Goal: Task Accomplishment & Management: Use online tool/utility

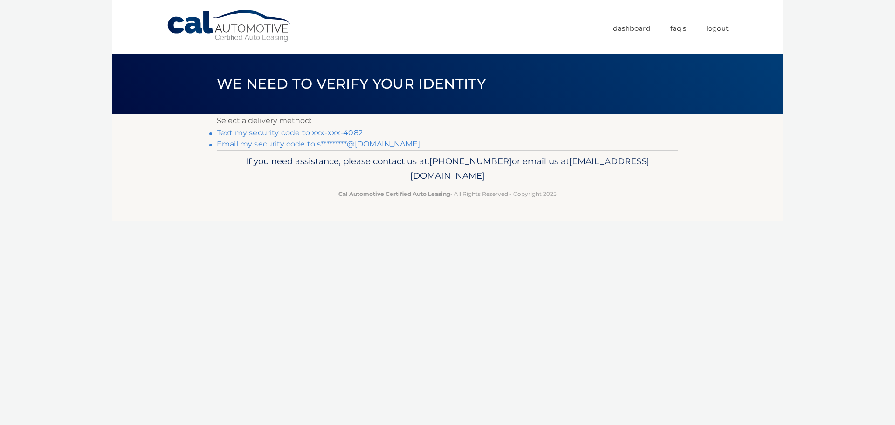
click at [341, 132] on link "Text my security code to xxx-xxx-4082" at bounding box center [290, 132] width 146 height 9
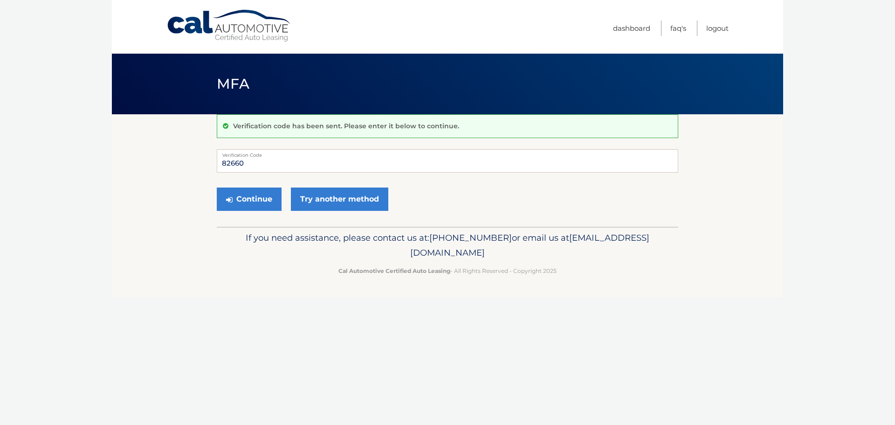
type input "82660"
click at [217, 187] on button "Continue" at bounding box center [249, 198] width 65 height 23
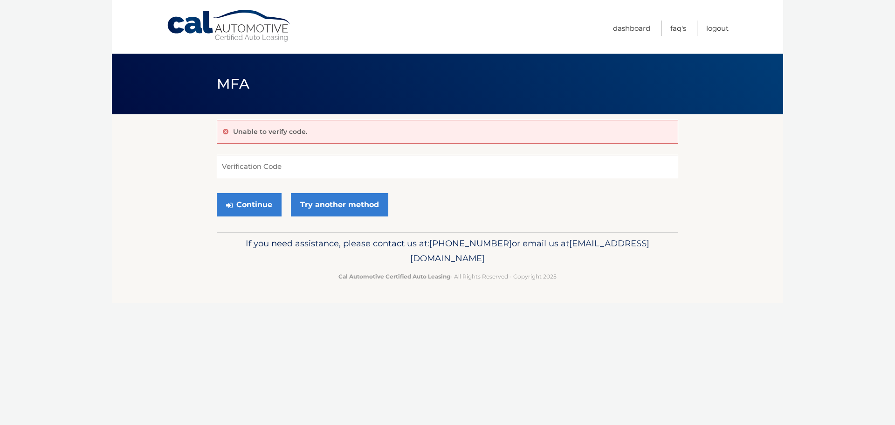
click at [364, 163] on input "Verification Code" at bounding box center [448, 166] width 462 height 23
type input "826603"
click at [217, 193] on button "Continue" at bounding box center [249, 204] width 65 height 23
click at [255, 200] on button "Continue" at bounding box center [249, 204] width 65 height 23
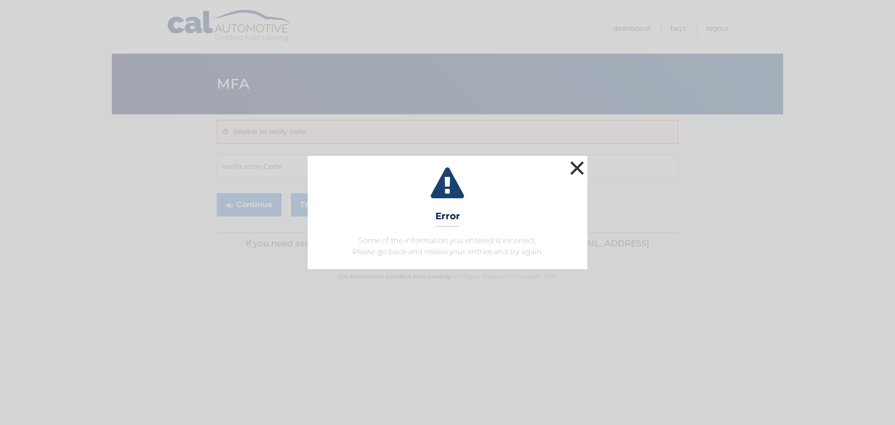
click at [581, 167] on button "×" at bounding box center [577, 168] width 19 height 19
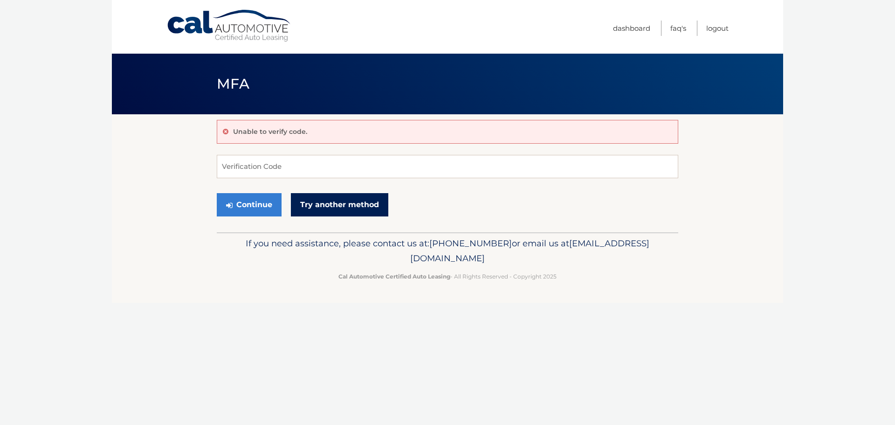
click at [329, 204] on link "Try another method" at bounding box center [339, 204] width 97 height 23
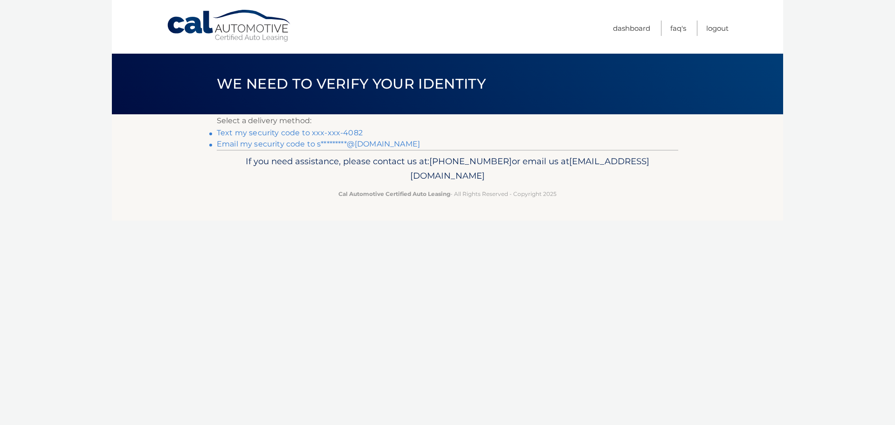
click at [313, 129] on link "Text my security code to xxx-xxx-4082" at bounding box center [290, 132] width 146 height 9
click at [319, 142] on link "Email my security code to s*********@aol.com" at bounding box center [318, 143] width 203 height 9
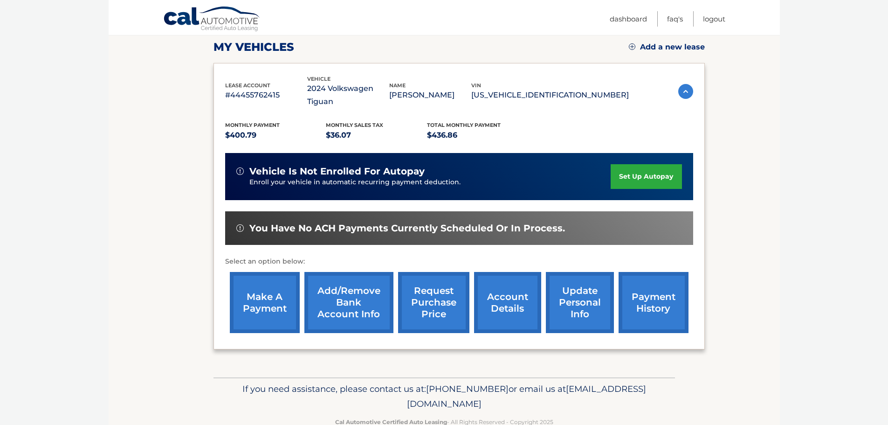
scroll to position [140, 0]
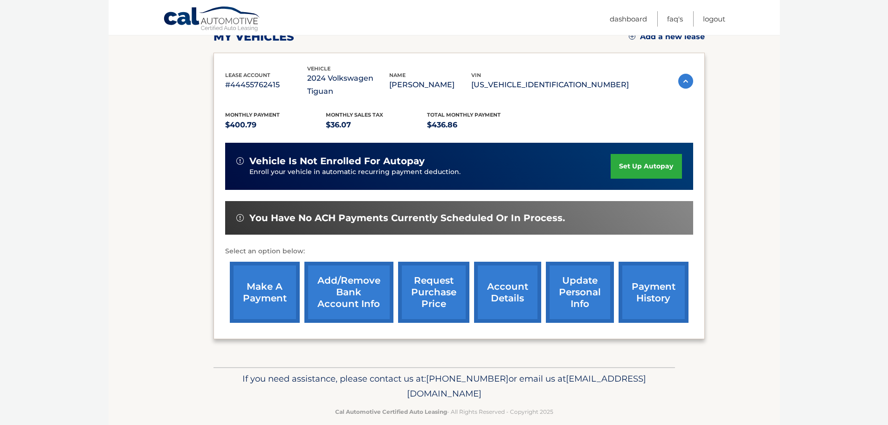
click at [271, 270] on link "make a payment" at bounding box center [265, 292] width 70 height 61
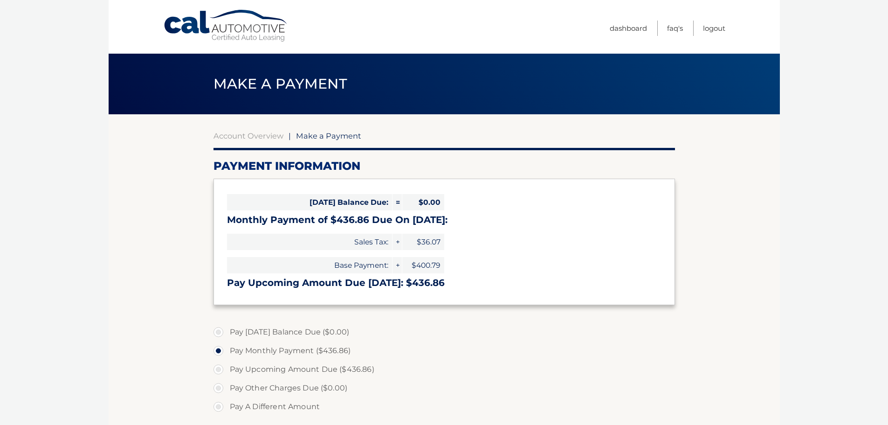
select select "OGE0MjQxYzctMTYxMS00ZGMxLWJkOGMtYTNlN2FmOGJiMzhk"
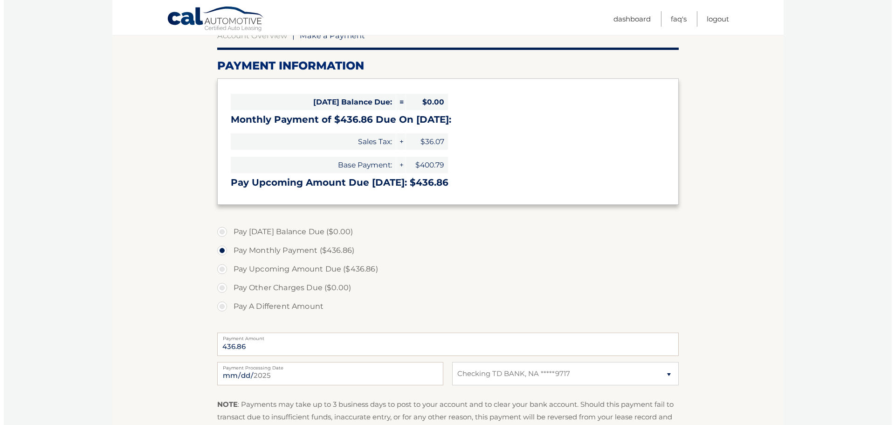
scroll to position [242, 0]
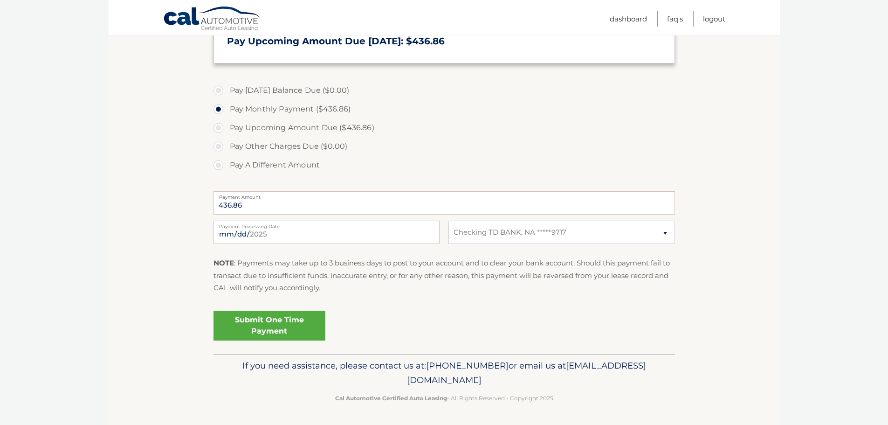
click at [283, 334] on link "Submit One Time Payment" at bounding box center [270, 326] width 112 height 30
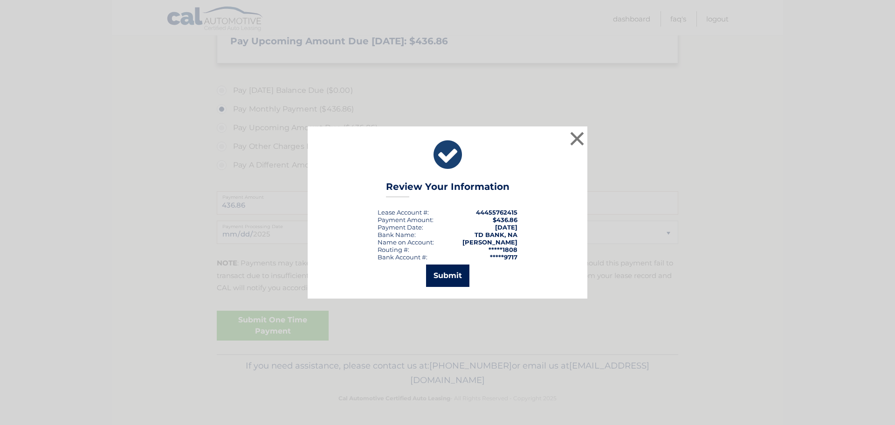
click at [445, 270] on button "Submit" at bounding box center [447, 275] width 43 height 22
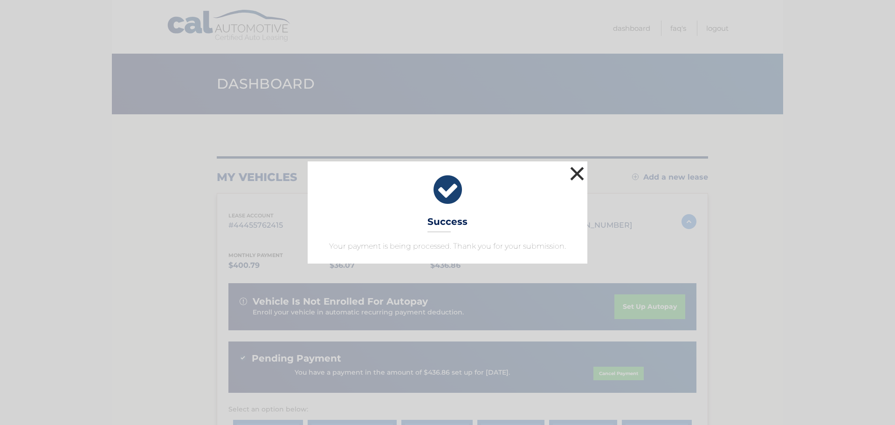
click at [576, 176] on button "×" at bounding box center [577, 173] width 19 height 19
